Goal: Contribute content

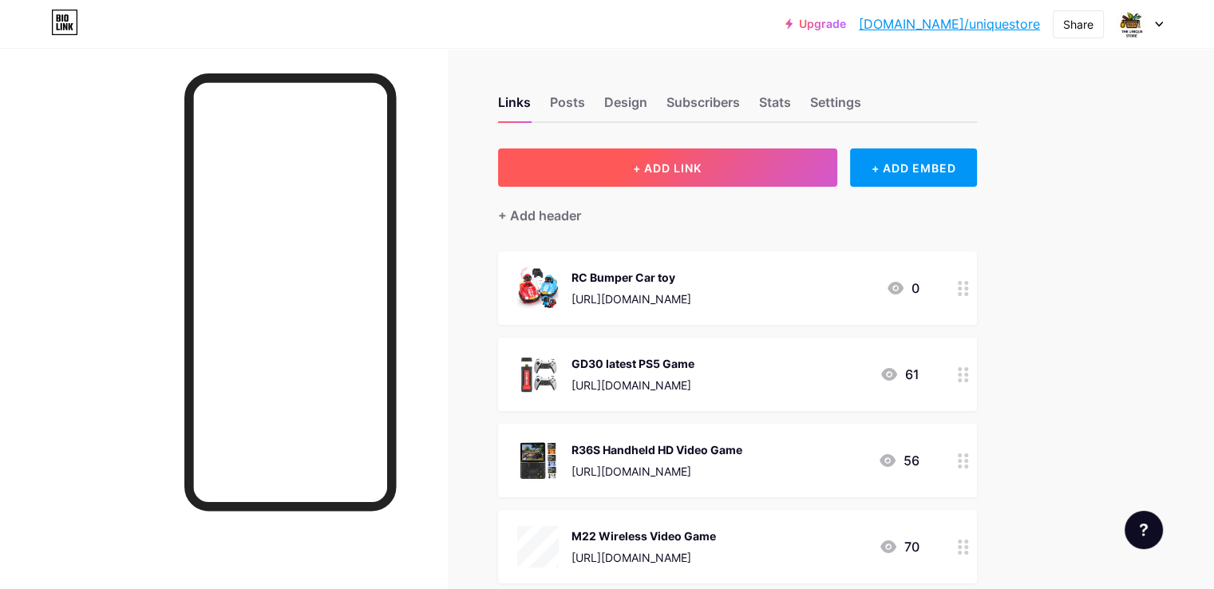
click at [702, 170] on span "+ ADD LINK" at bounding box center [667, 168] width 69 height 14
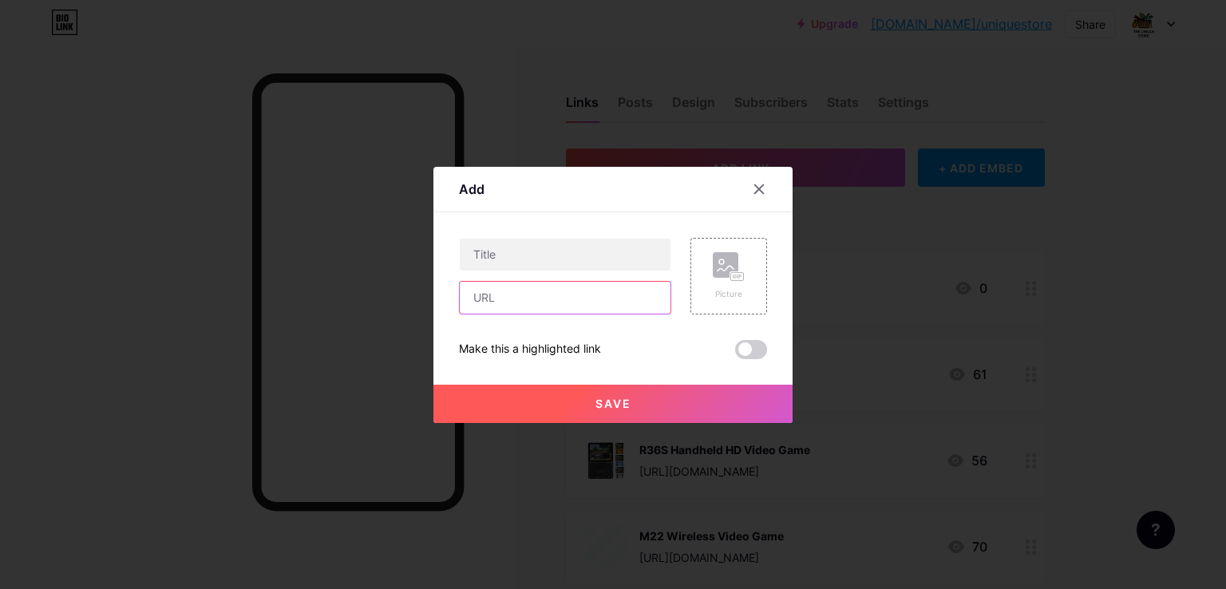
click at [501, 299] on input "text" at bounding box center [565, 298] width 211 height 32
paste input "[URL][DOMAIN_NAME]"
type input "[URL][DOMAIN_NAME]"
click at [727, 250] on div "Picture" at bounding box center [729, 276] width 77 height 77
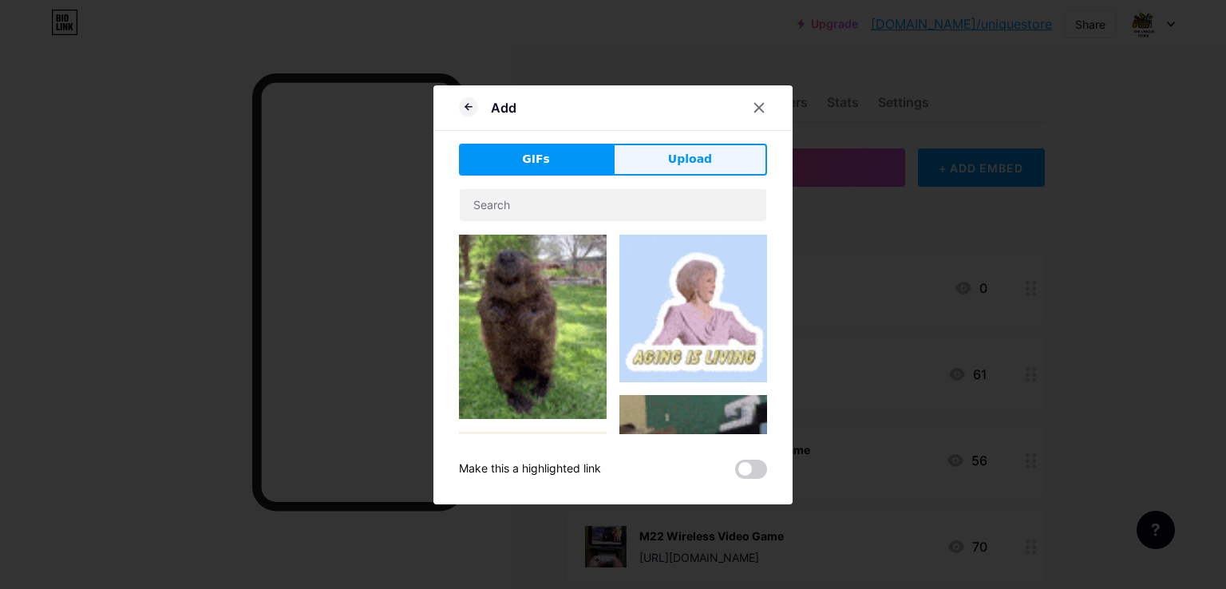
click at [683, 157] on span "Upload" at bounding box center [690, 159] width 44 height 17
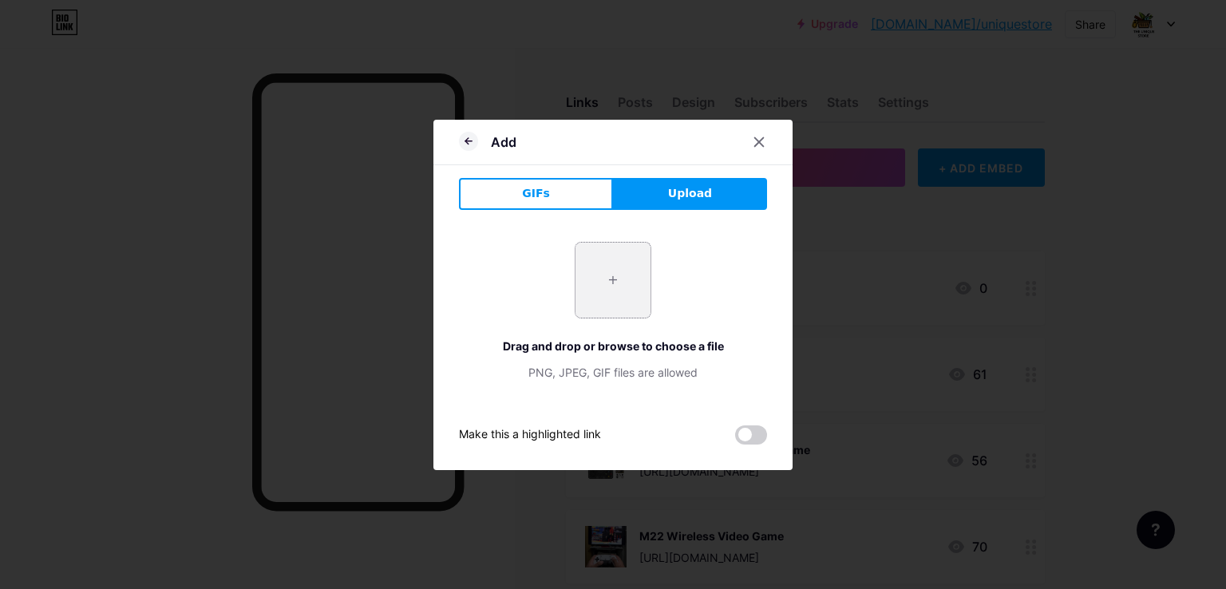
click at [620, 271] on input "file" at bounding box center [613, 280] width 75 height 75
type input "C:\fakepath\[DOMAIN_NAME]_20241216_215526923-ezgif.com-video-to-gif-converter.w…"
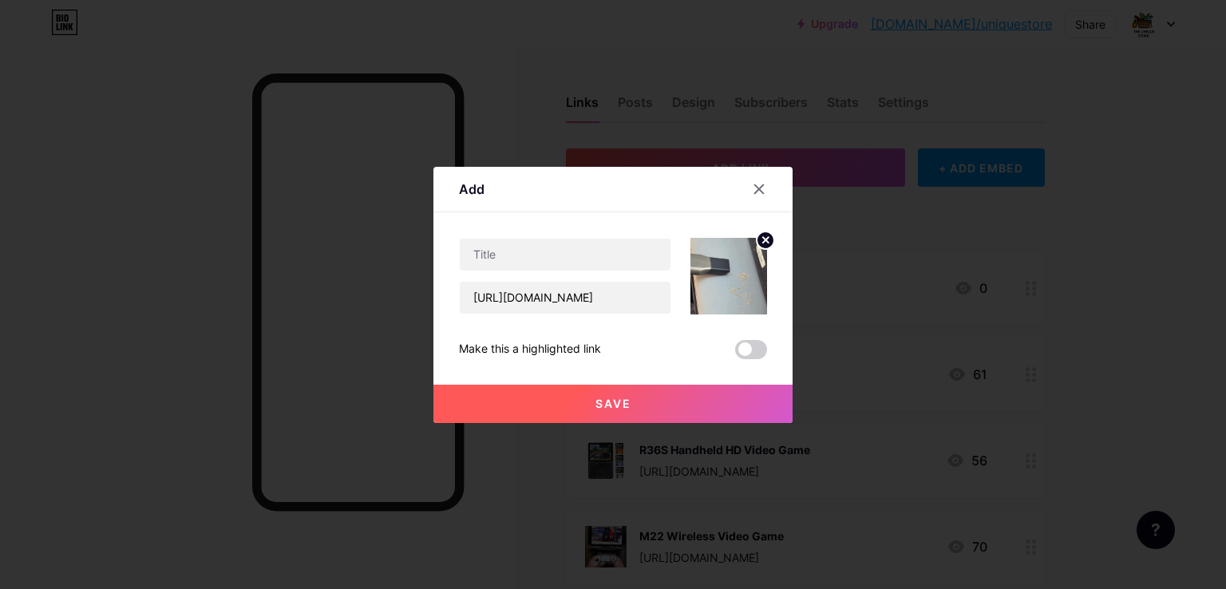
click at [664, 395] on button "Save" at bounding box center [613, 404] width 359 height 38
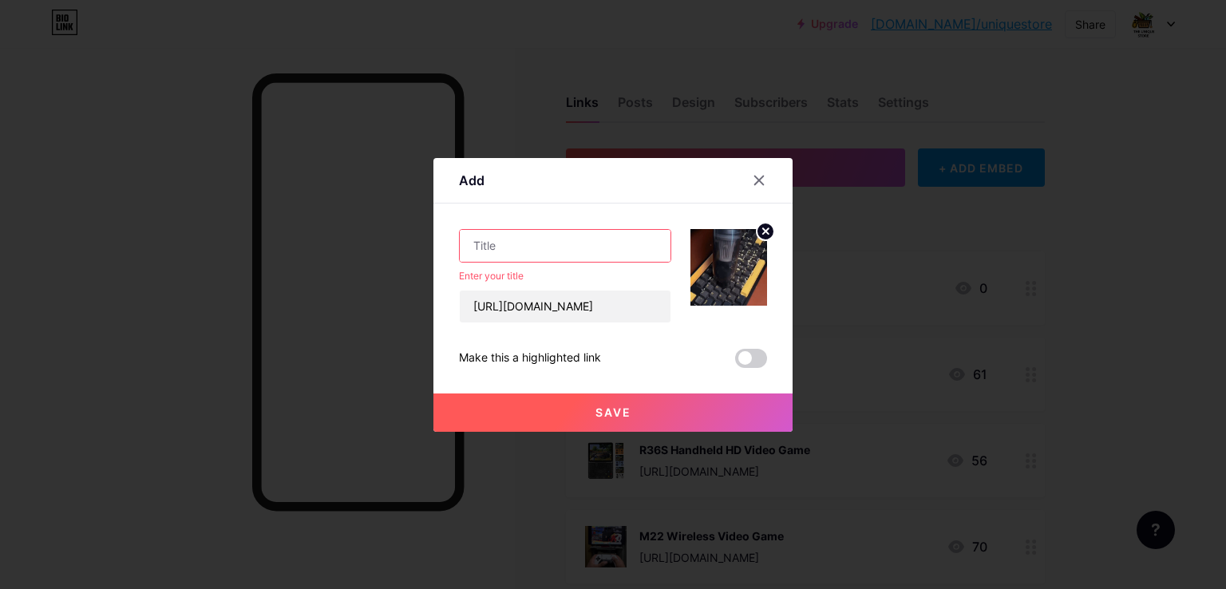
click at [517, 249] on input "text" at bounding box center [565, 246] width 211 height 32
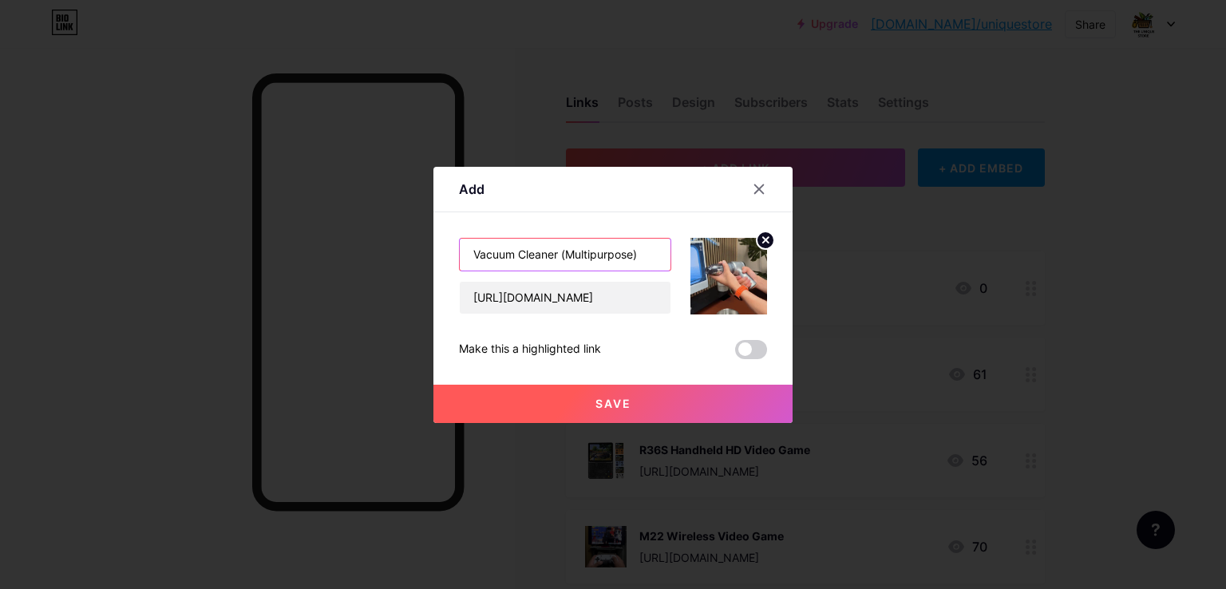
type input "Vacuum Cleaner (Multipurpose)"
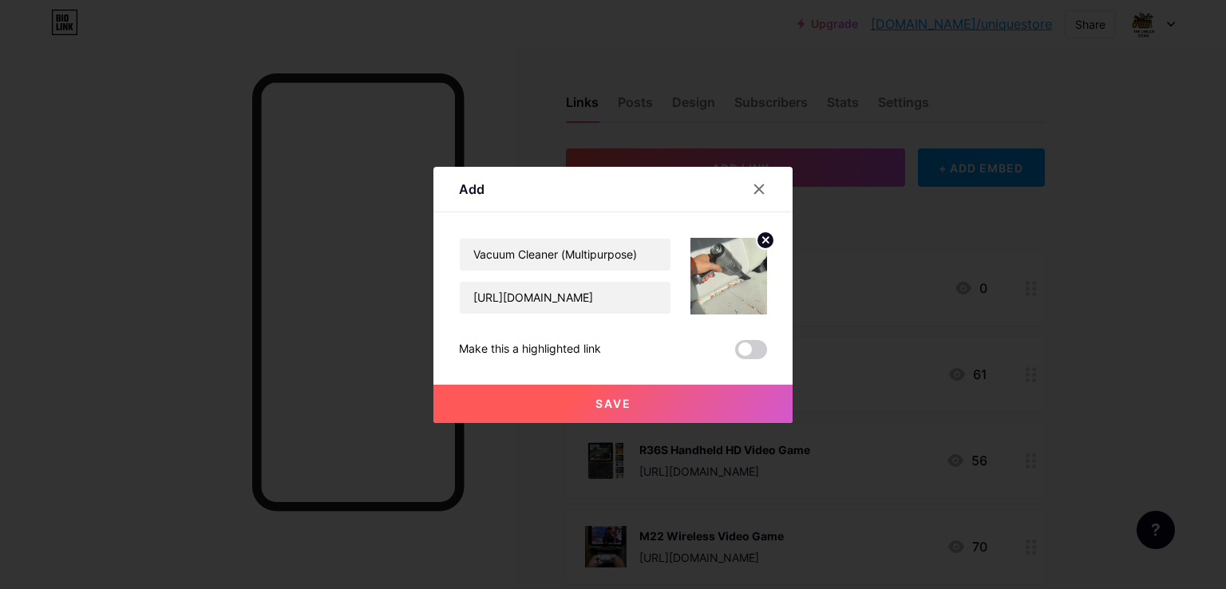
click at [645, 407] on button "Save" at bounding box center [613, 404] width 359 height 38
